Goal: Task Accomplishment & Management: Manage account settings

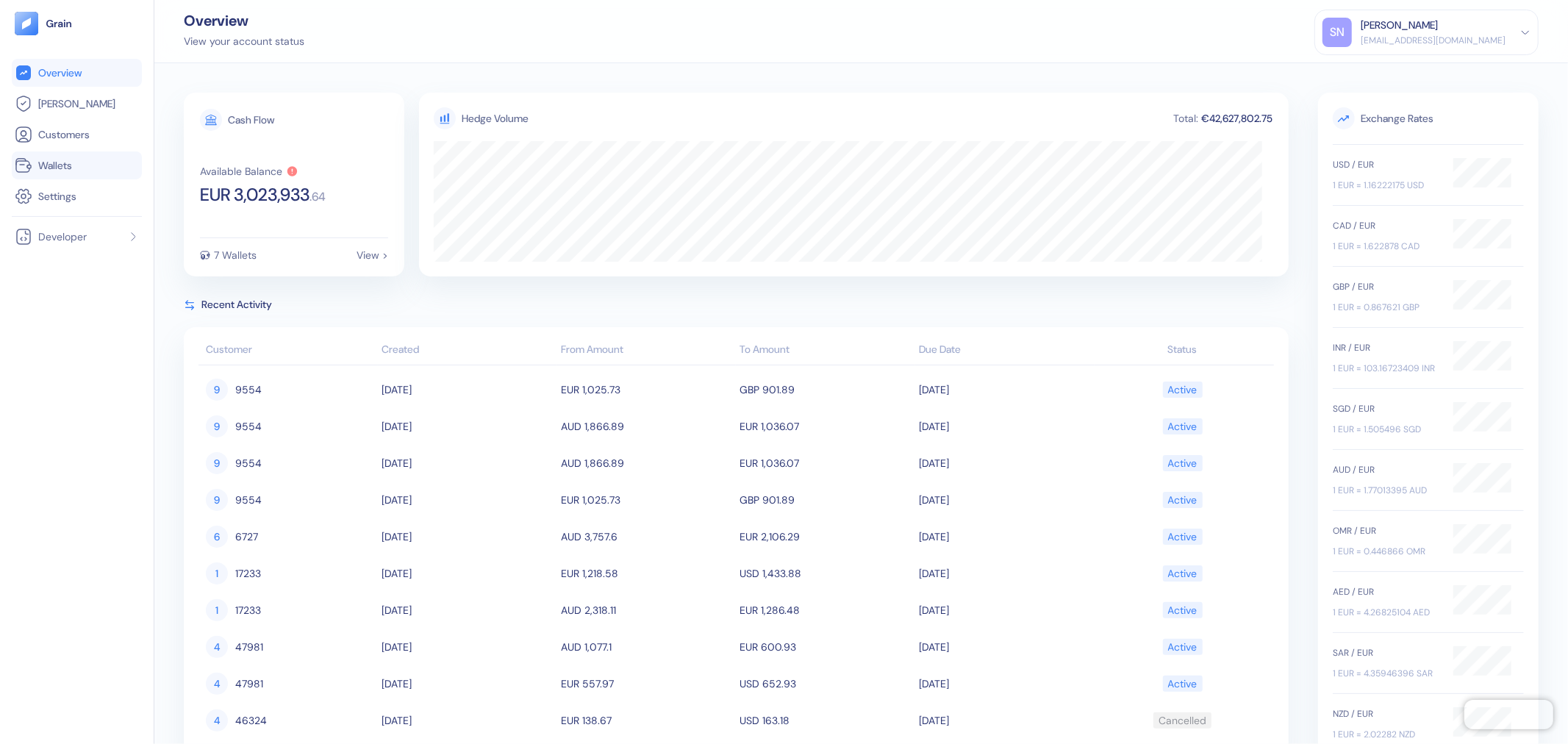
click at [125, 152] on li "Wallets" at bounding box center [76, 166] width 130 height 28
click at [115, 157] on link "Wallets" at bounding box center [77, 166] width 125 height 18
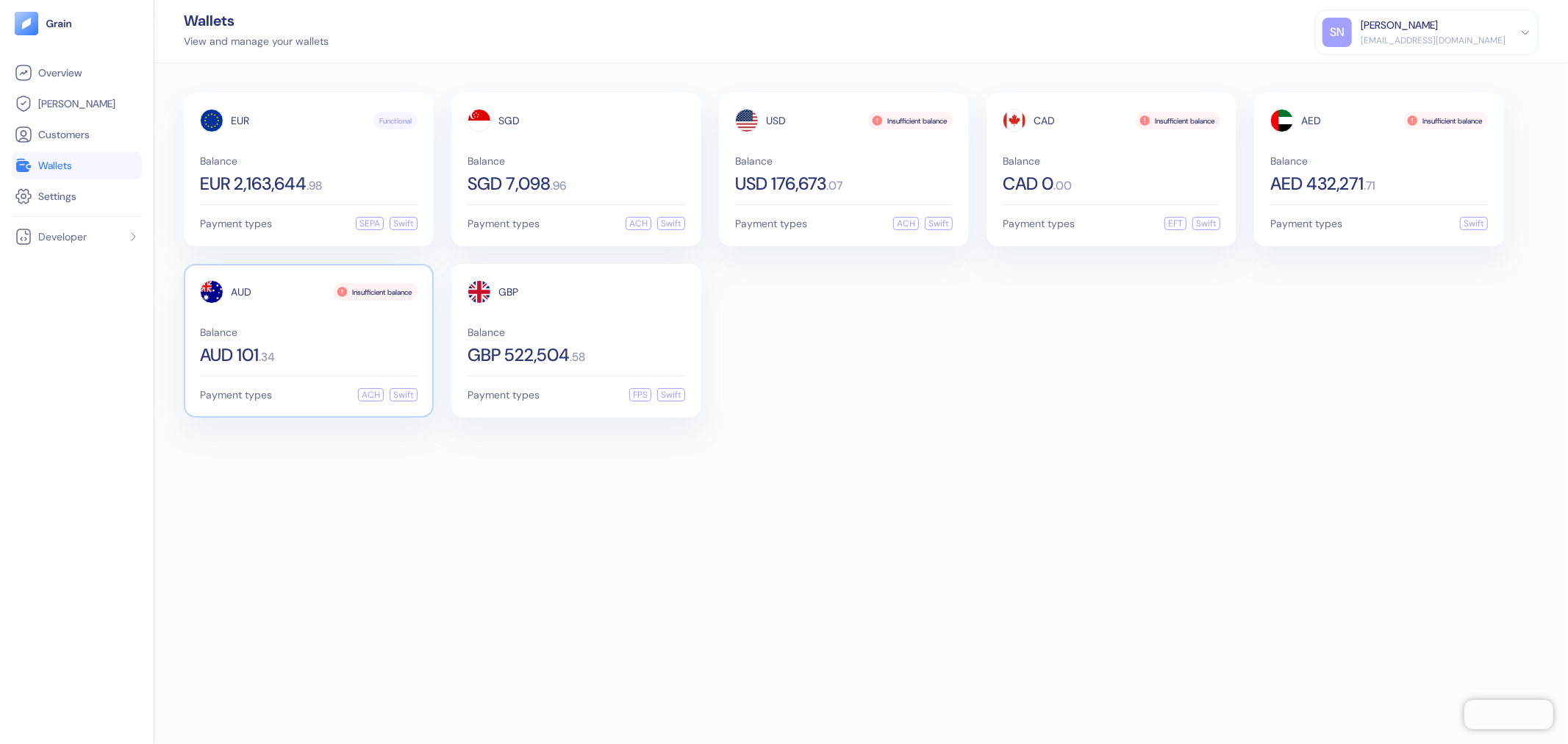
click at [308, 318] on div "AUD Insufficient balance Balance AUD 101 . 34" at bounding box center [308, 322] width 217 height 84
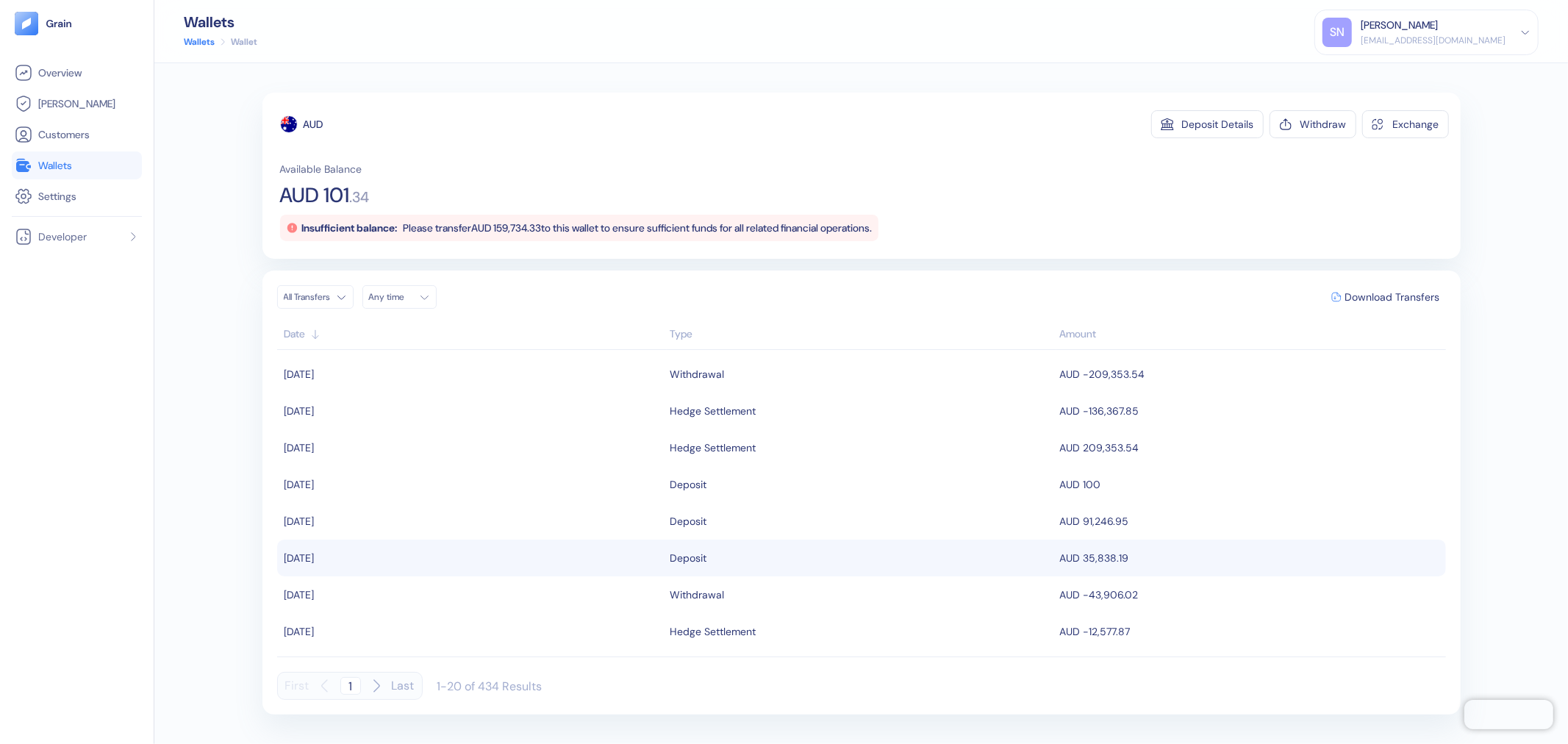
click at [882, 571] on td "Deposit" at bounding box center [861, 558] width 390 height 37
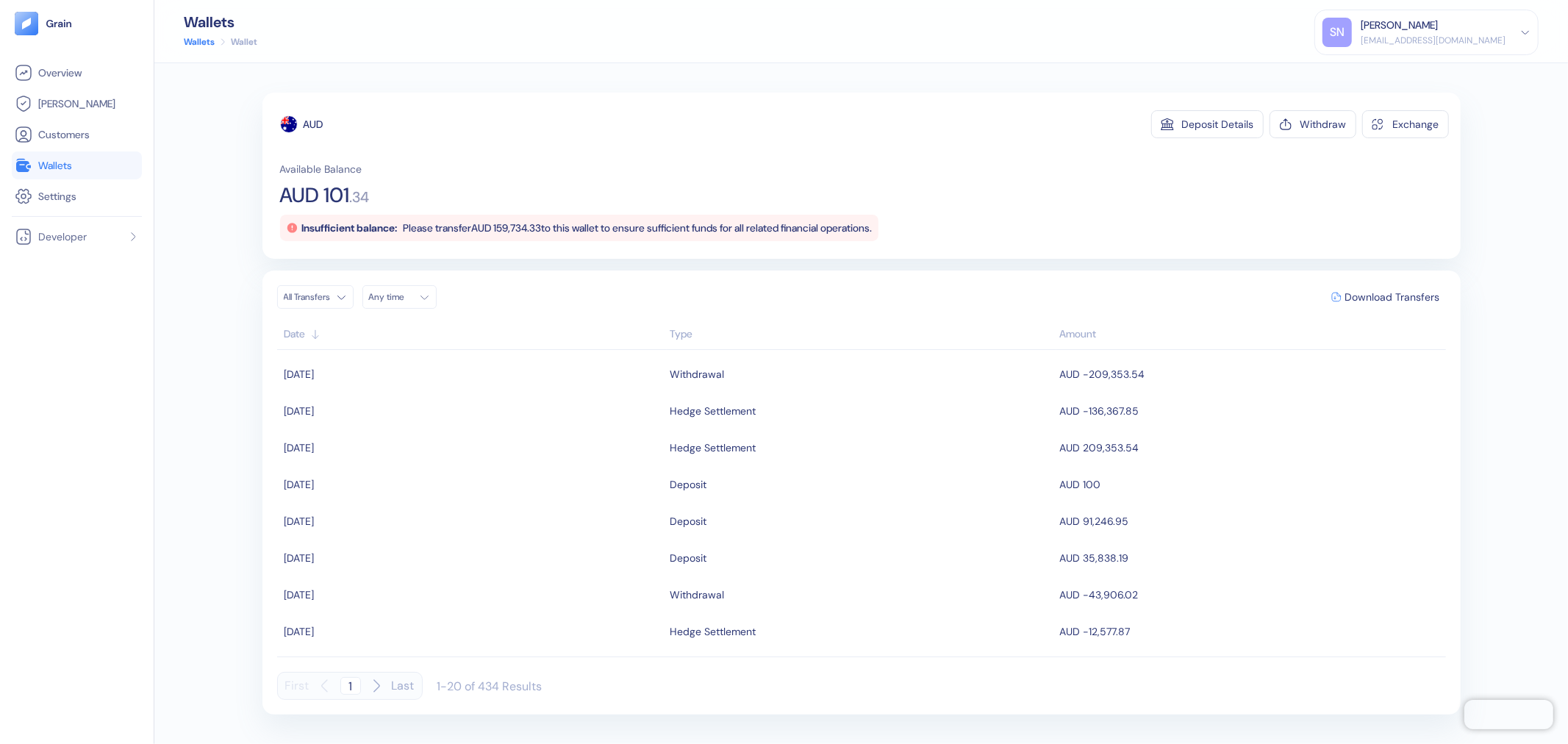
click at [1277, 181] on div "Available Balance AUD 101 . 34 Insufficient balance: Please transfer AUD 159,73…" at bounding box center [864, 201] width 1169 height 80
click at [71, 167] on span "Wallets" at bounding box center [55, 166] width 34 height 15
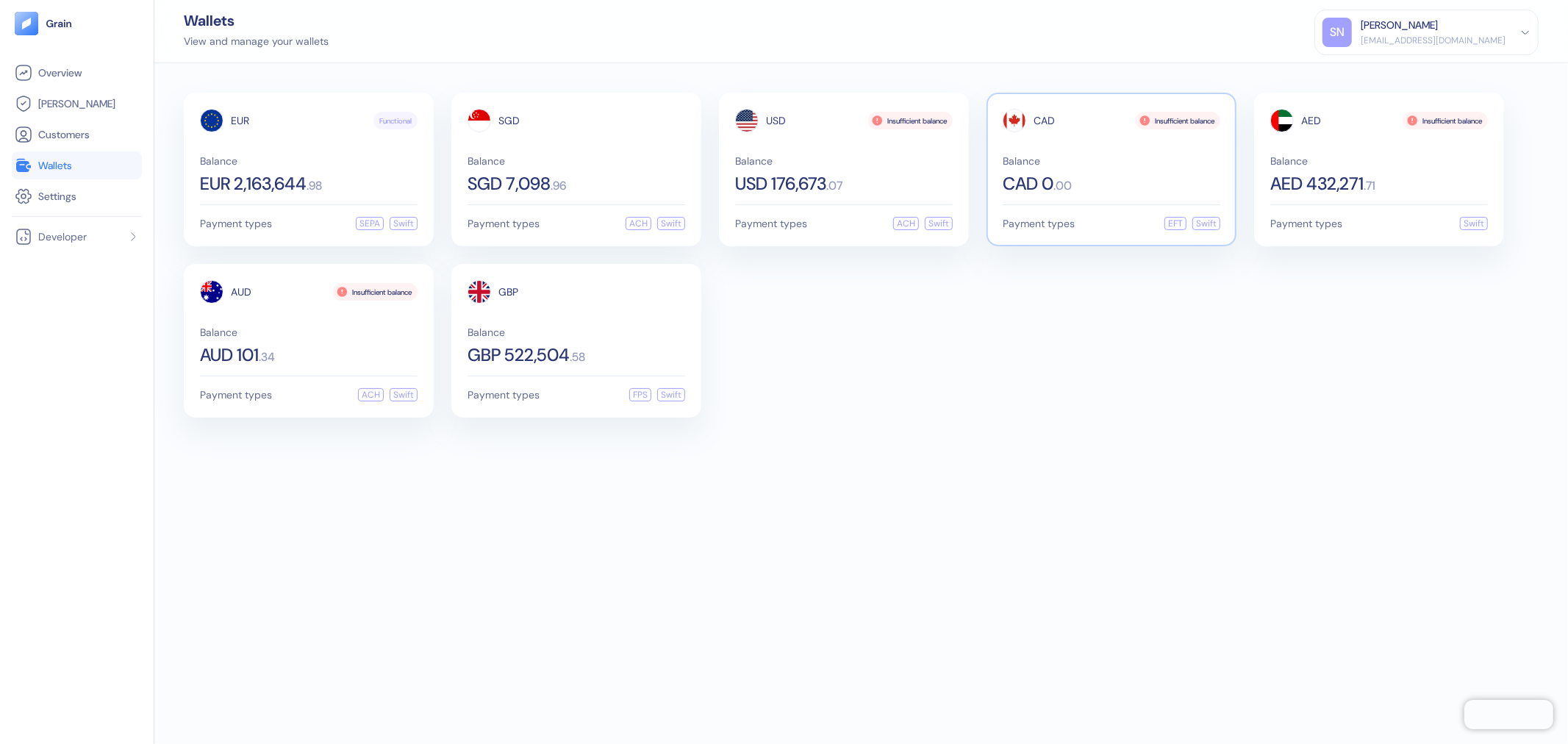
click at [1090, 180] on div "CAD 0 . 00" at bounding box center [1111, 184] width 217 height 18
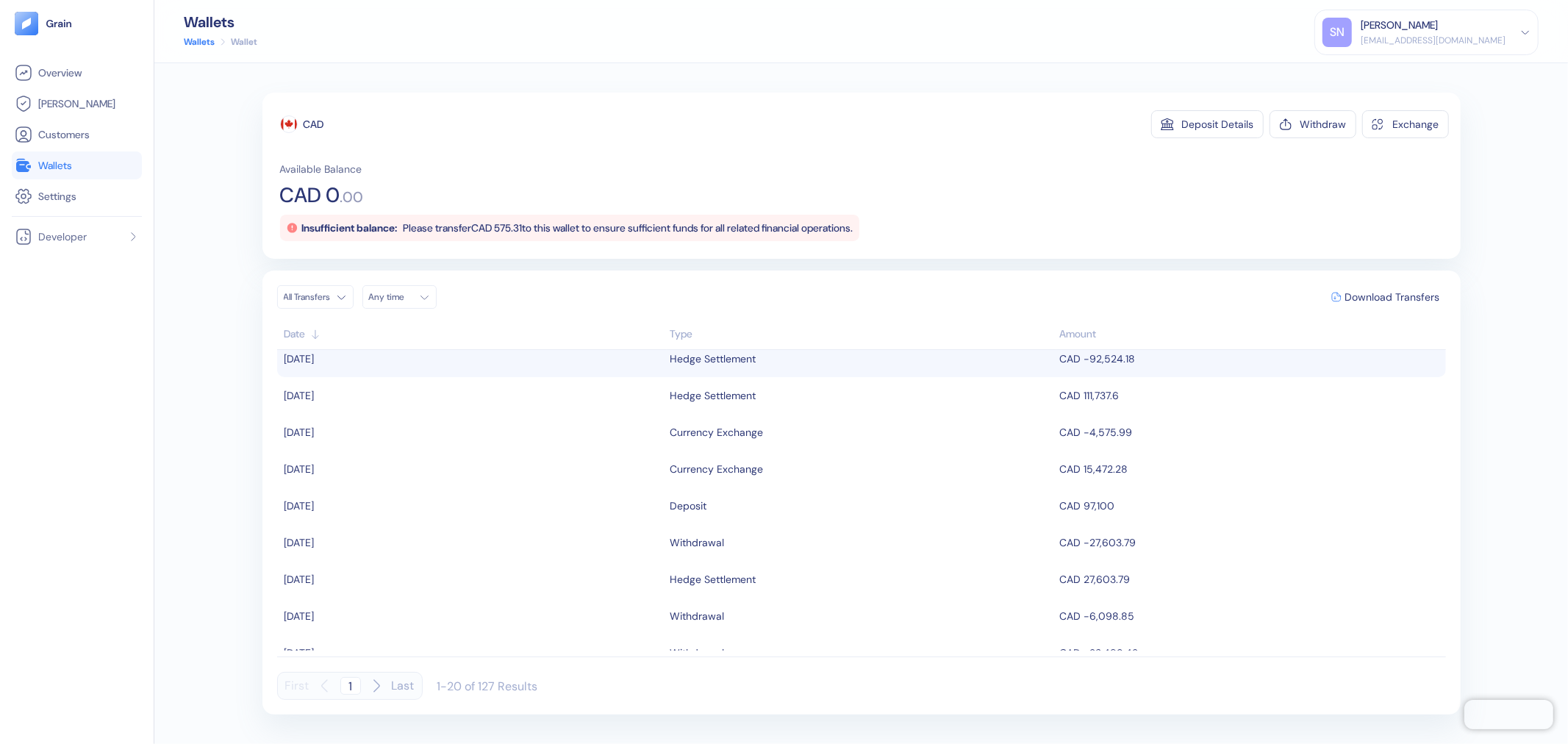
scroll to position [82, 0]
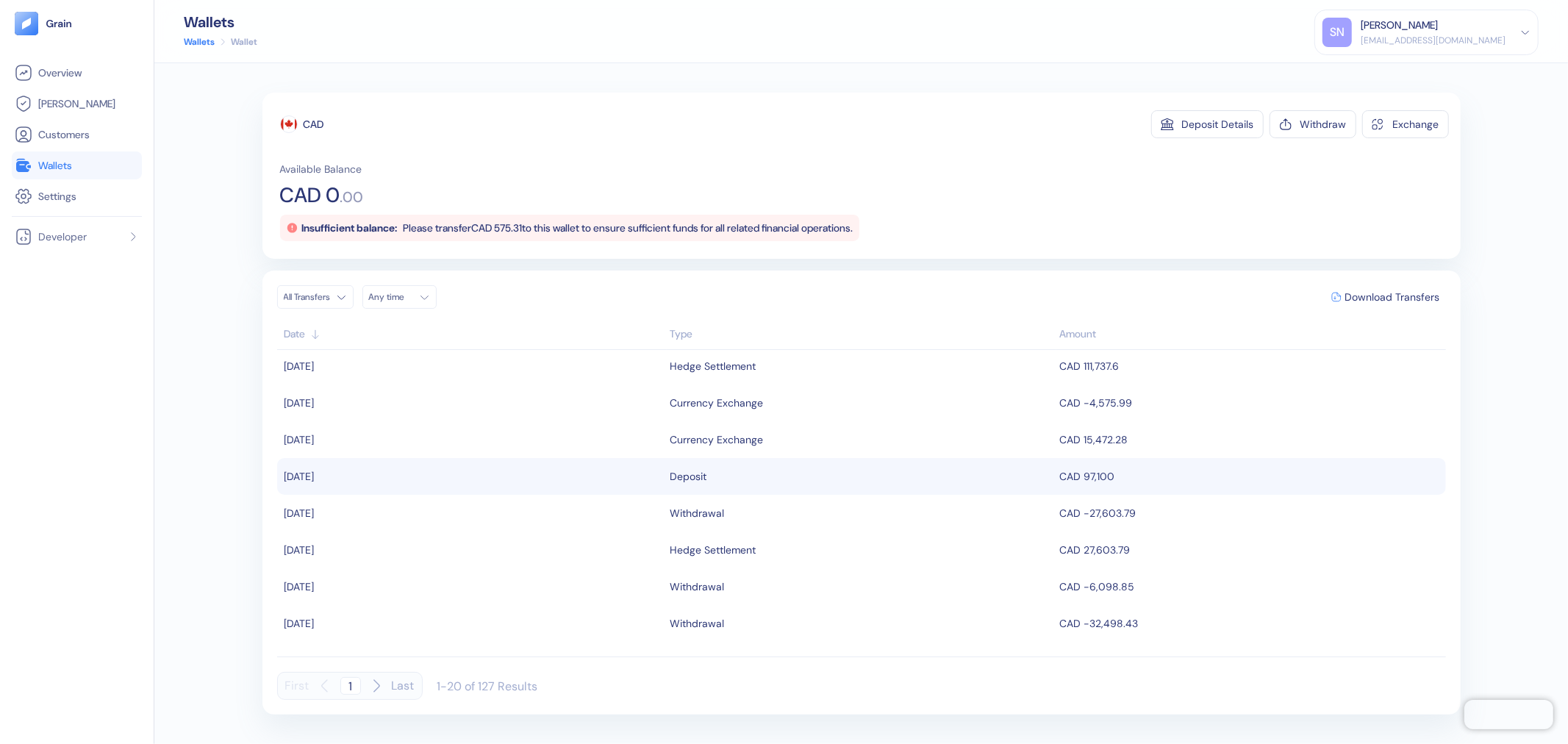
click at [759, 475] on div "Deposit" at bounding box center [862, 477] width 382 height 25
